Goal: Check status

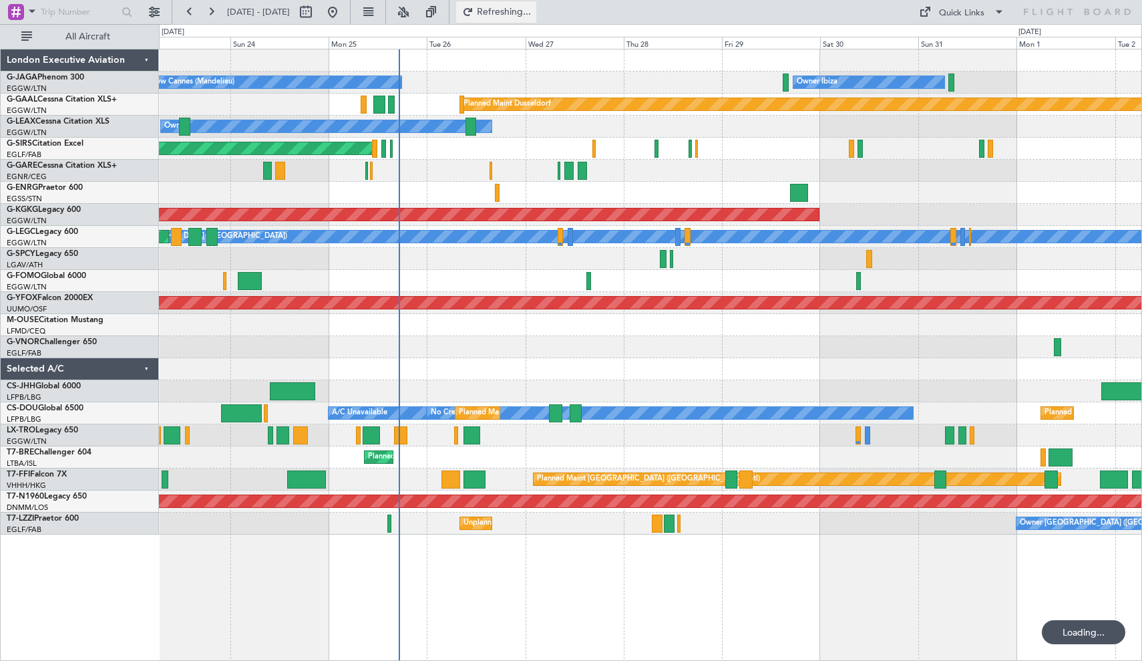
click at [532, 11] on span "Refreshing..." at bounding box center [504, 11] width 56 height 9
click at [317, 18] on button at bounding box center [305, 11] width 21 height 21
select select "8"
select select "2025"
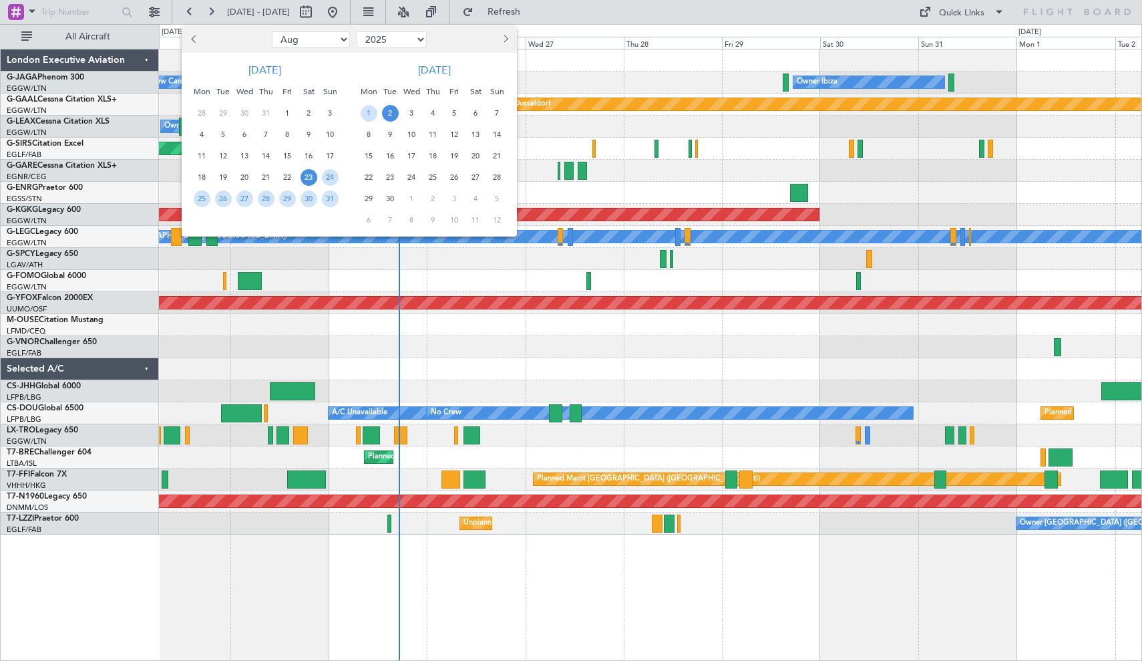
click at [334, 40] on select "Jan Feb Mar Apr May Jun [DATE] Aug Sep Oct Nov Dec" at bounding box center [311, 39] width 78 height 16
select select "1"
click at [246, 112] on span "1" at bounding box center [244, 113] width 17 height 17
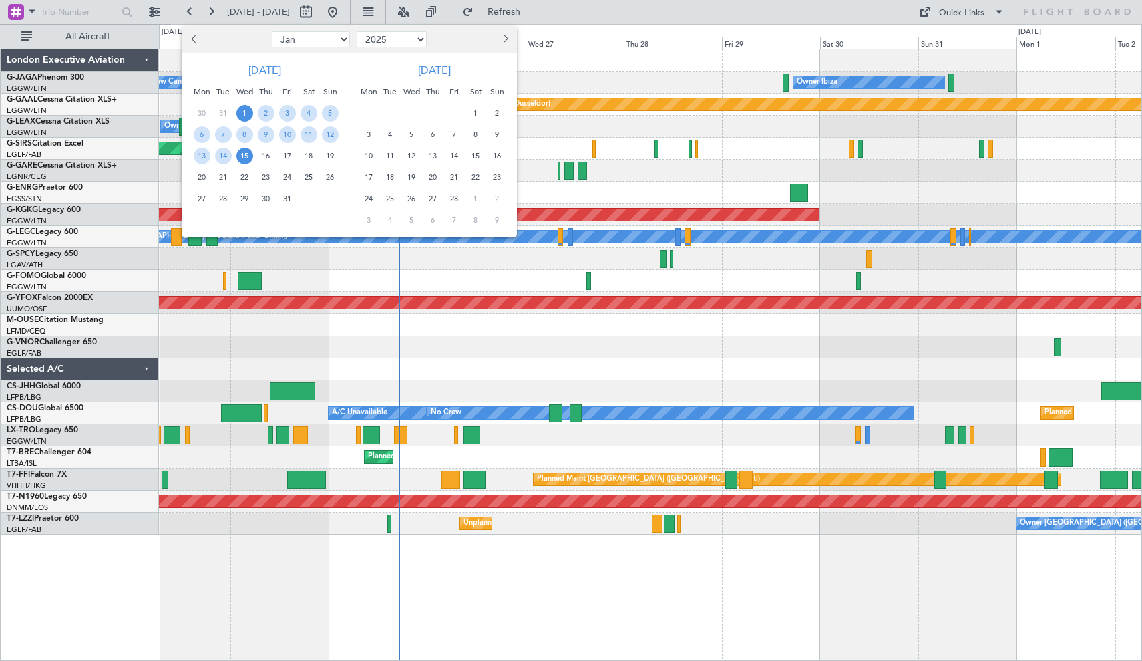
click at [244, 156] on span "15" at bounding box center [244, 156] width 17 height 17
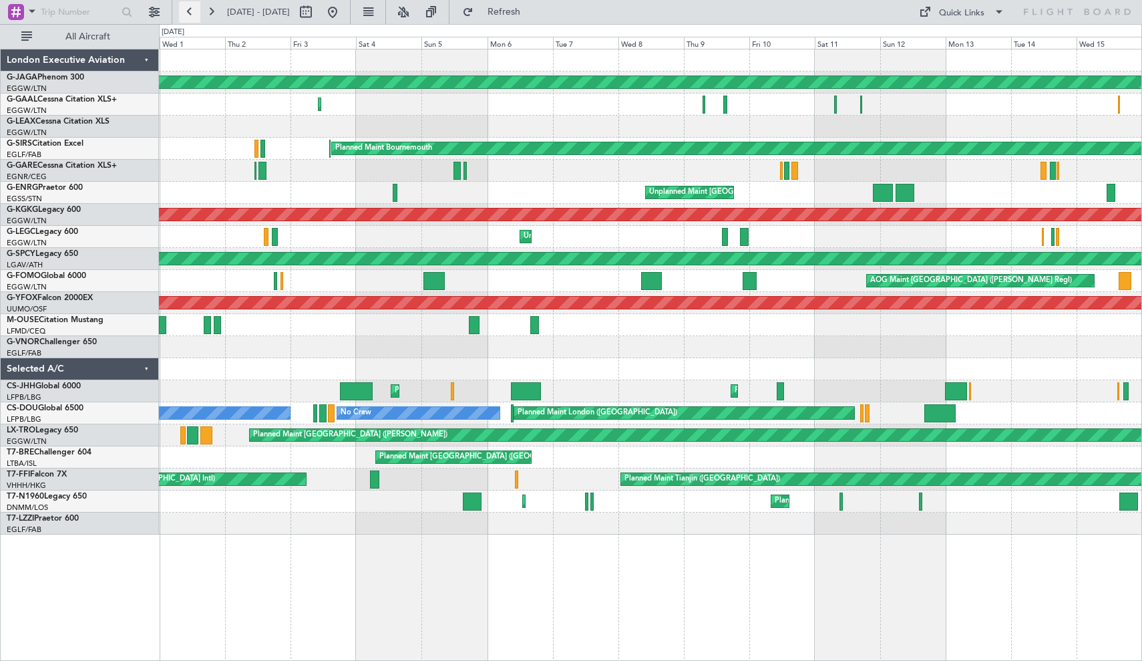
click at [190, 14] on button at bounding box center [189, 11] width 21 height 21
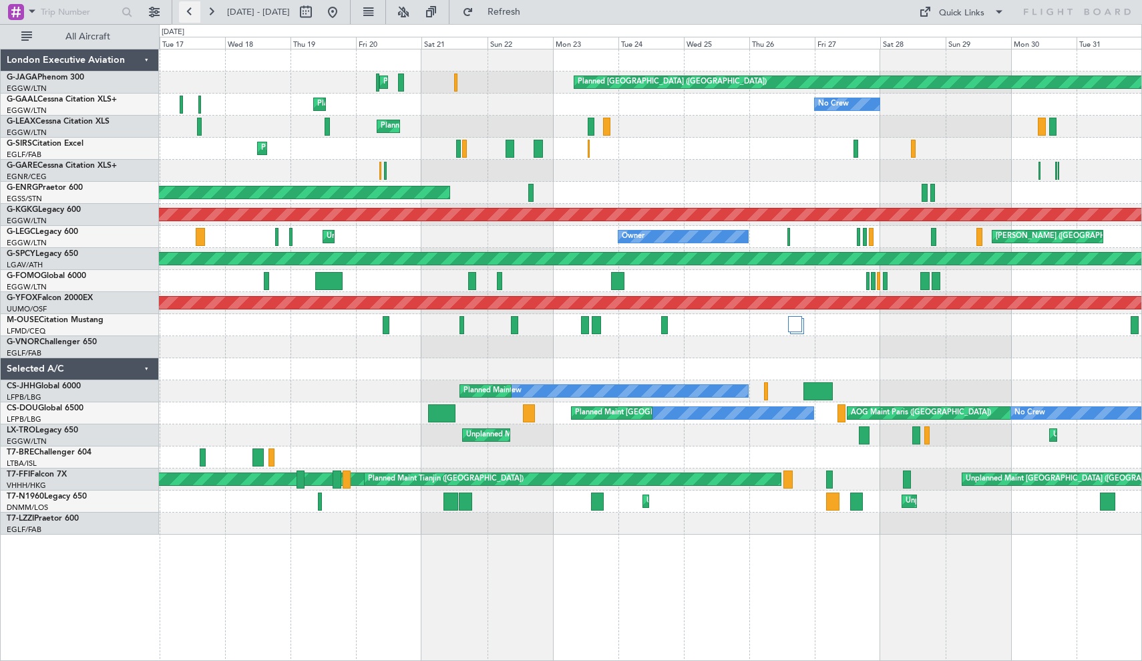
click at [189, 11] on button at bounding box center [189, 11] width 21 height 21
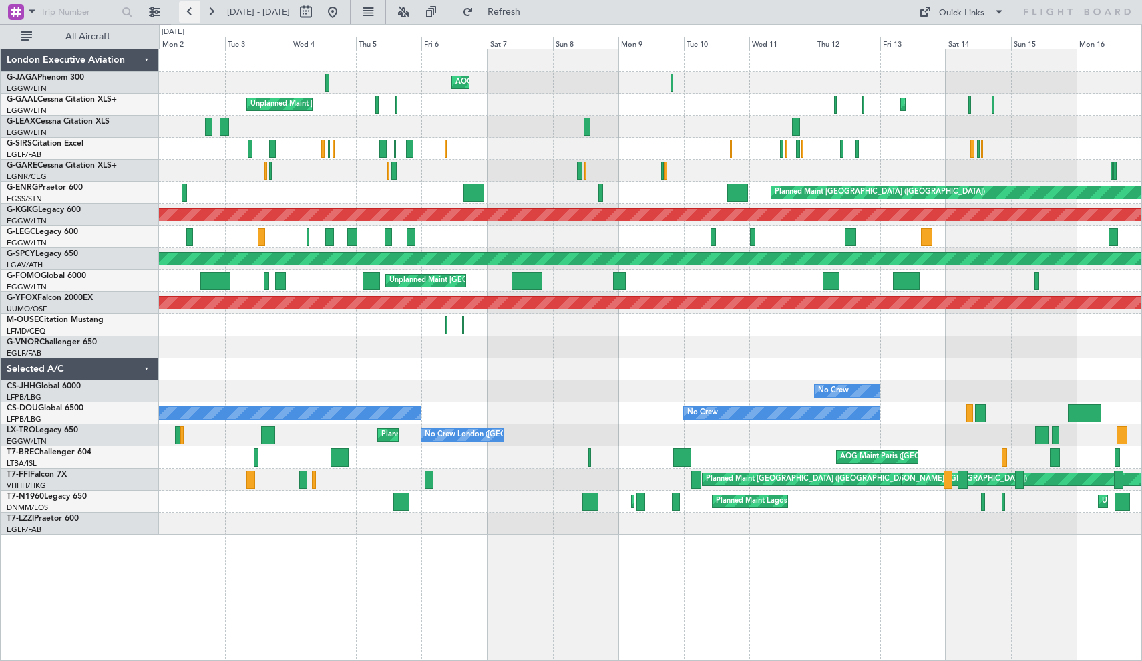
click at [189, 13] on button at bounding box center [189, 11] width 21 height 21
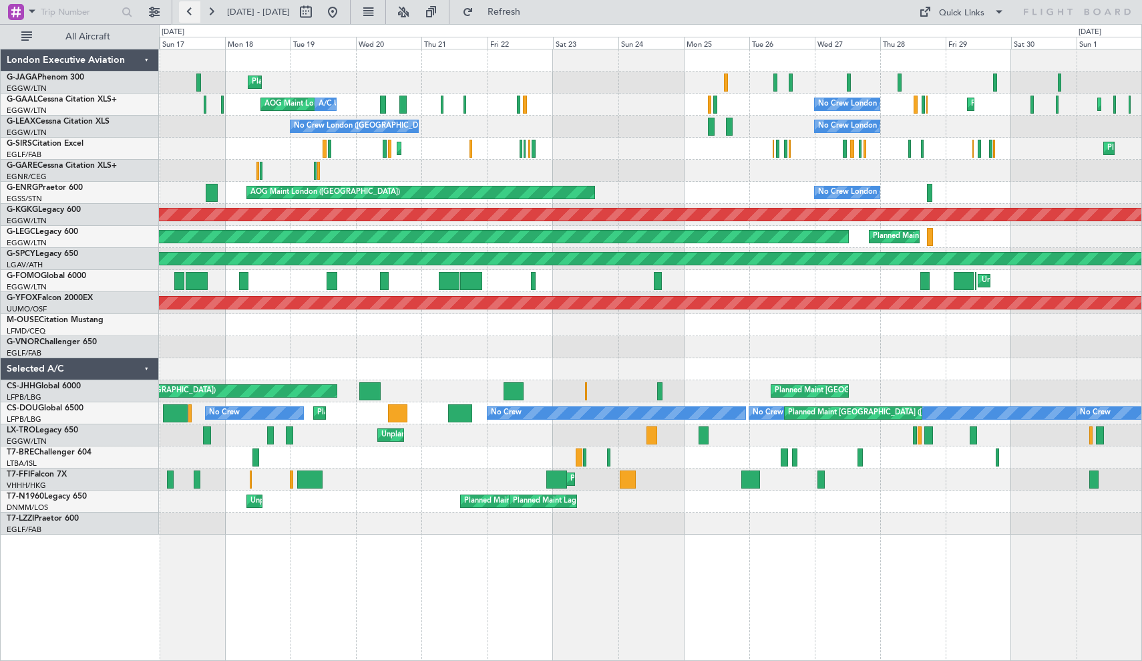
click at [188, 9] on button at bounding box center [189, 11] width 21 height 21
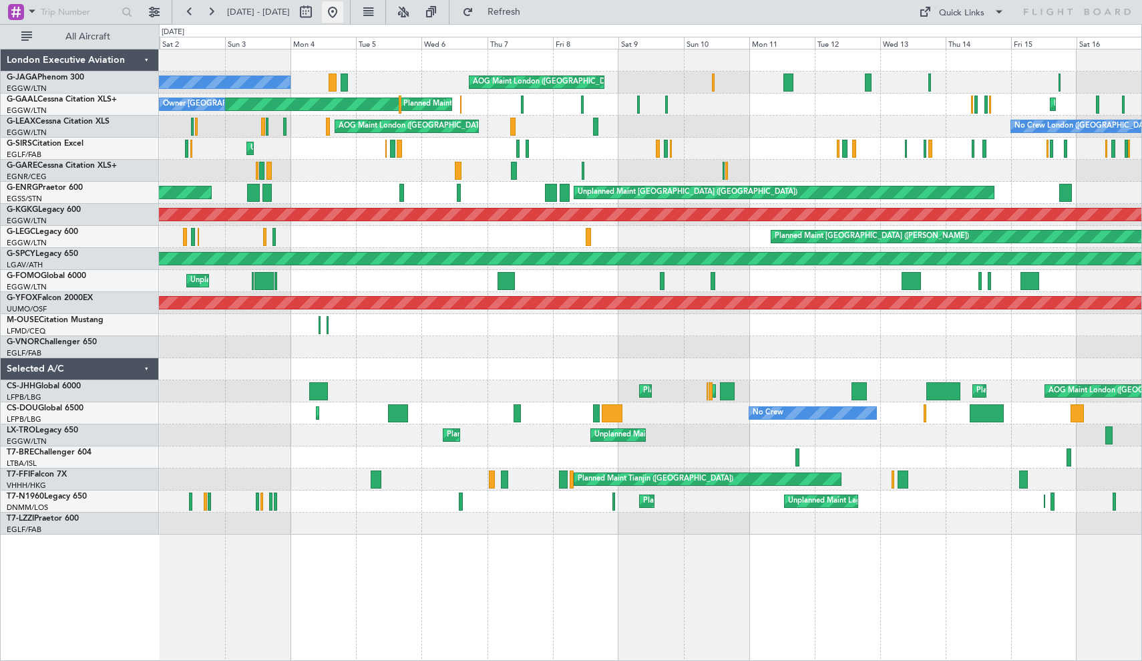
click at [343, 14] on button at bounding box center [332, 11] width 21 height 21
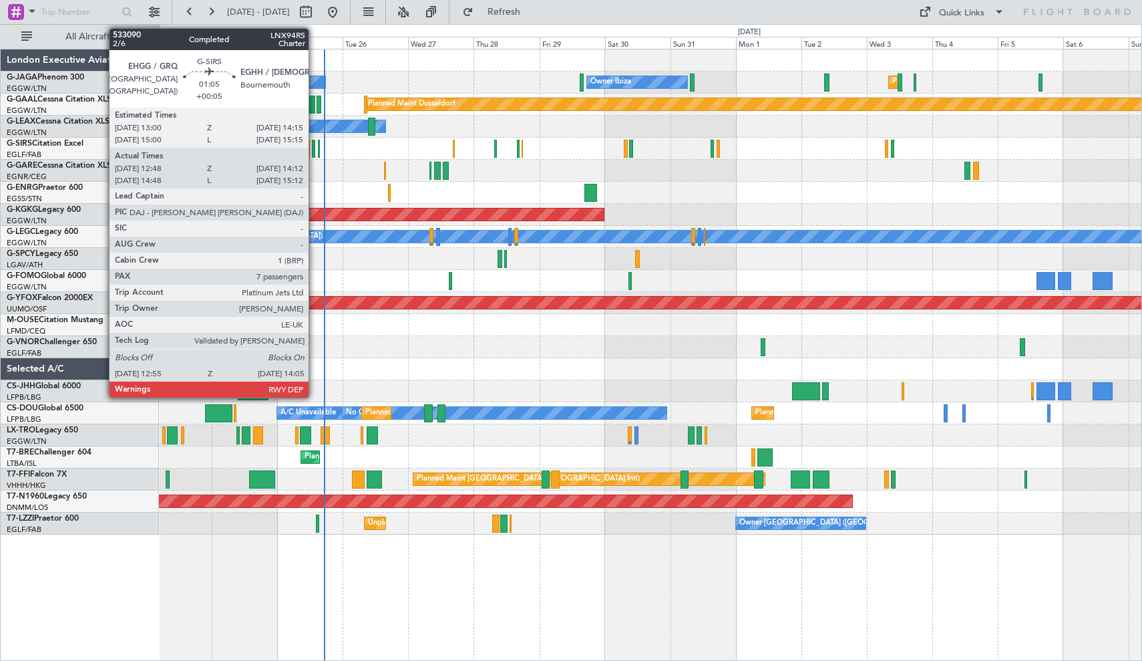
click at [315, 149] on div at bounding box center [313, 149] width 3 height 18
